Goal: Navigation & Orientation: Find specific page/section

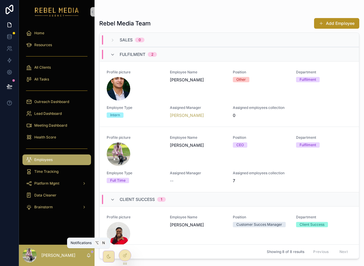
click at [86, 254] on icon "scrollable content" at bounding box center [88, 255] width 5 height 5
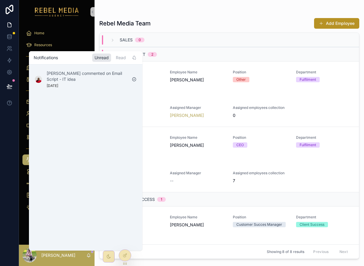
click at [5, 130] on div at bounding box center [9, 133] width 19 height 266
